Goal: Task Accomplishment & Management: Use online tool/utility

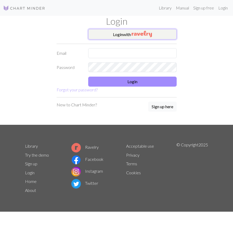
click at [138, 33] on img "button" at bounding box center [142, 34] width 20 height 6
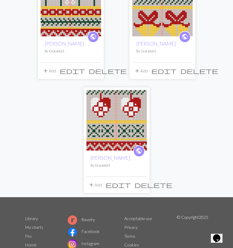
scroll to position [199, 0]
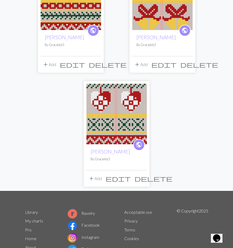
click at [113, 126] on img at bounding box center [116, 114] width 61 height 61
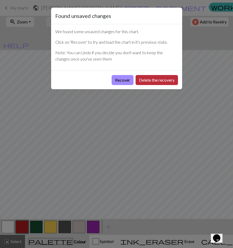
click at [146, 82] on button "Delete the recovery" at bounding box center [157, 80] width 42 height 10
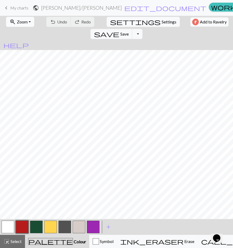
click at [21, 21] on span "Zoom" at bounding box center [22, 21] width 11 height 5
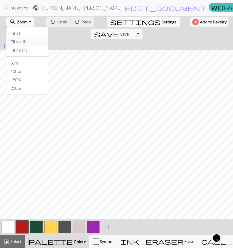
click at [25, 39] on button "Fit width" at bounding box center [27, 41] width 42 height 8
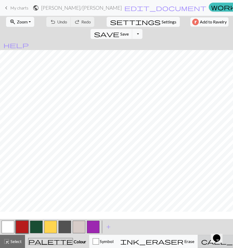
scroll to position [63, 0]
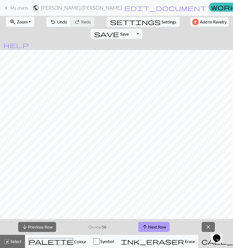
click at [161, 228] on button "arrow_upward Next Row" at bounding box center [153, 227] width 31 height 10
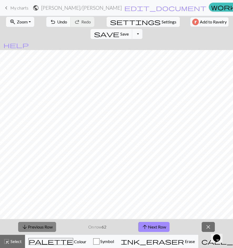
click at [50, 227] on button "arrow_downward Previous Row" at bounding box center [37, 227] width 38 height 10
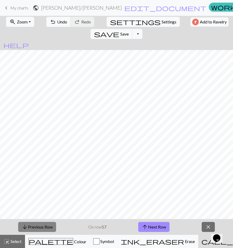
click at [50, 227] on button "arrow_downward Previous Row" at bounding box center [37, 227] width 38 height 10
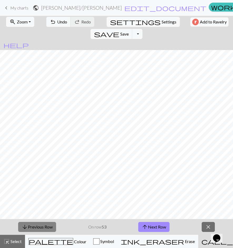
click at [50, 227] on button "arrow_downward Previous Row" at bounding box center [37, 227] width 38 height 10
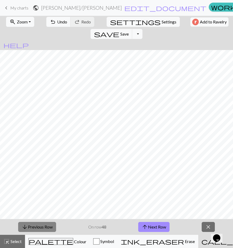
click at [50, 227] on button "arrow_downward Previous Row" at bounding box center [37, 227] width 38 height 10
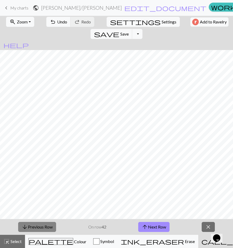
click at [50, 227] on button "arrow_downward Previous Row" at bounding box center [37, 227] width 38 height 10
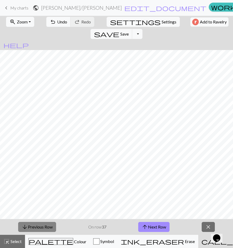
click at [50, 227] on button "arrow_downward Previous Row" at bounding box center [37, 227] width 38 height 10
click at [157, 225] on button "arrow_upward Next Row" at bounding box center [153, 227] width 31 height 10
click at [154, 225] on button "arrow_upward Next Row" at bounding box center [153, 227] width 31 height 10
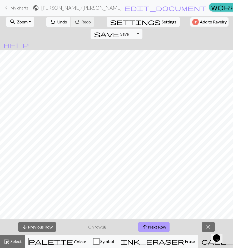
click at [154, 225] on button "arrow_upward Next Row" at bounding box center [153, 227] width 31 height 10
click at [27, 227] on span "arrow_downward" at bounding box center [25, 226] width 6 height 7
click at [158, 228] on button "arrow_upward Next Row" at bounding box center [153, 227] width 31 height 10
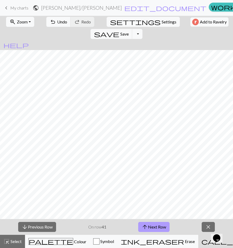
click at [158, 228] on button "arrow_upward Next Row" at bounding box center [153, 227] width 31 height 10
click at [158, 226] on button "arrow_upward Next Row" at bounding box center [153, 227] width 31 height 10
click at [155, 226] on button "arrow_upward Next Row" at bounding box center [153, 227] width 31 height 10
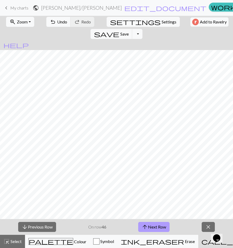
click at [158, 226] on button "arrow_upward Next Row" at bounding box center [153, 227] width 31 height 10
click at [32, 227] on button "arrow_downward Previous Row" at bounding box center [37, 227] width 38 height 10
click at [162, 225] on button "arrow_upward Next Row" at bounding box center [153, 227] width 31 height 10
click at [158, 228] on button "arrow_upward Next Row" at bounding box center [153, 227] width 31 height 10
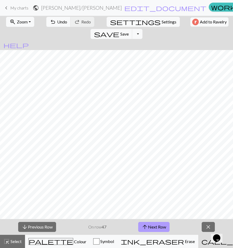
click at [158, 226] on button "arrow_upward Next Row" at bounding box center [153, 227] width 31 height 10
click at [148, 228] on button "arrow_upward Next Row" at bounding box center [153, 227] width 31 height 10
click at [158, 227] on button "arrow_upward Next Row" at bounding box center [153, 227] width 31 height 10
click at [167, 223] on button "arrow_upward Next Row" at bounding box center [153, 227] width 31 height 10
click at [157, 226] on button "arrow_upward Next Row" at bounding box center [153, 227] width 31 height 10
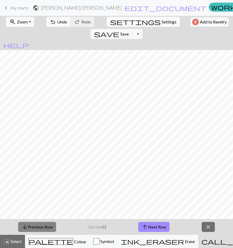
click at [42, 223] on button "arrow_downward Previous Row" at bounding box center [37, 227] width 38 height 10
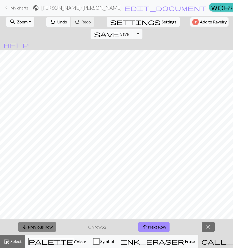
click at [42, 223] on button "arrow_downward Previous Row" at bounding box center [37, 227] width 38 height 10
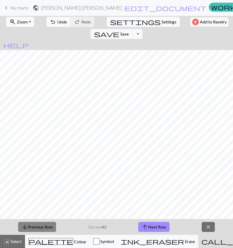
click at [42, 223] on button "arrow_downward Previous Row" at bounding box center [37, 227] width 38 height 10
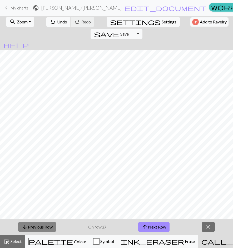
click at [42, 223] on button "arrow_downward Previous Row" at bounding box center [37, 227] width 38 height 10
click at [161, 227] on button "arrow_upward Next Row" at bounding box center [153, 227] width 31 height 10
click at [154, 227] on button "arrow_upward Next Row" at bounding box center [153, 227] width 31 height 10
click at [148, 226] on button "arrow_upward Next Row" at bounding box center [153, 227] width 31 height 10
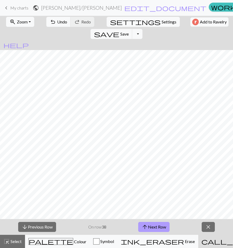
click at [152, 226] on button "arrow_upward Next Row" at bounding box center [153, 227] width 31 height 10
click at [154, 228] on button "arrow_upward Next Row" at bounding box center [153, 227] width 31 height 10
click at [156, 226] on button "arrow_upward Next Row" at bounding box center [153, 227] width 31 height 10
click at [162, 227] on button "arrow_upward Next Row" at bounding box center [153, 227] width 31 height 10
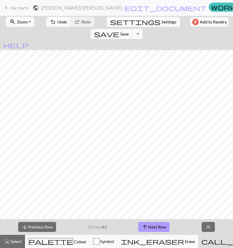
click at [161, 228] on button "arrow_upward Next Row" at bounding box center [153, 227] width 31 height 10
click at [157, 228] on button "arrow_upward Next Row" at bounding box center [153, 227] width 31 height 10
